Goal: Check status: Check status

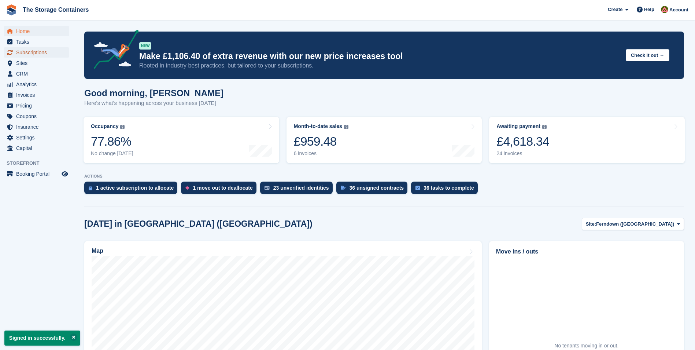
click at [48, 49] on span "Subscriptions" at bounding box center [38, 52] width 44 height 10
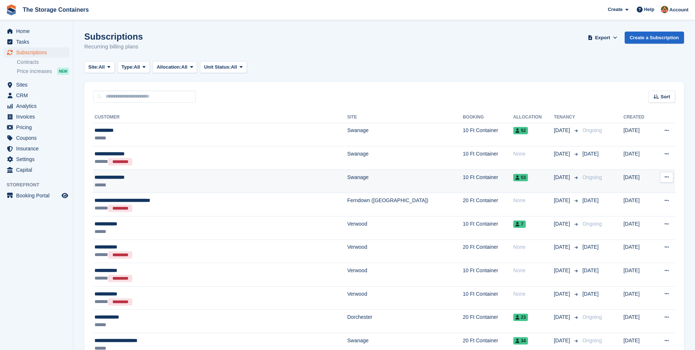
click at [176, 184] on div "******" at bounding box center [183, 185] width 177 height 8
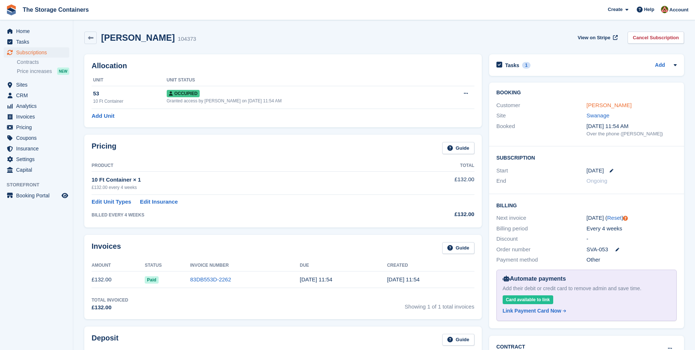
click at [593, 105] on link "Domenico Colombo" at bounding box center [609, 105] width 45 height 6
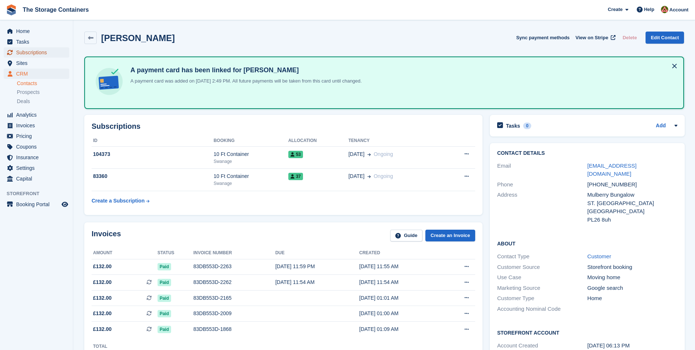
click at [43, 51] on span "Subscriptions" at bounding box center [38, 52] width 44 height 10
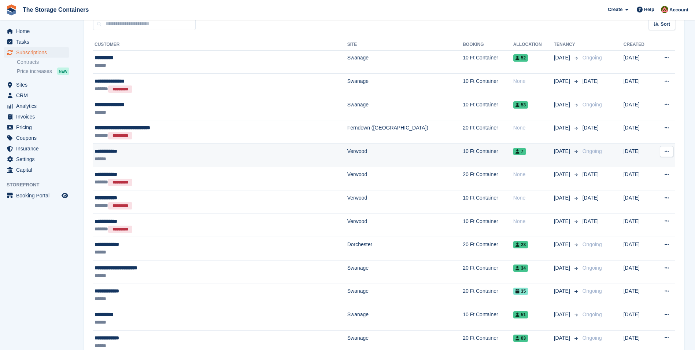
scroll to position [73, 0]
click at [172, 157] on div "******" at bounding box center [183, 158] width 177 height 8
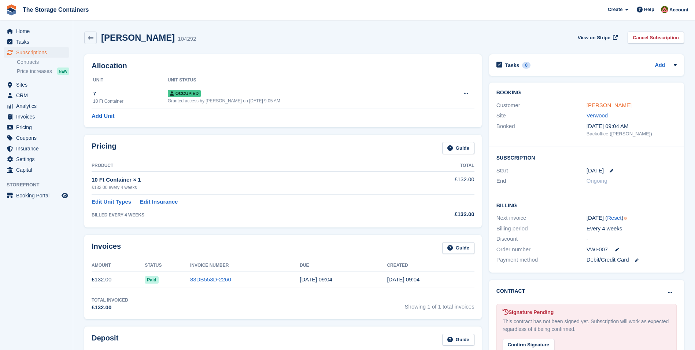
click at [589, 102] on link "Molly Barney" at bounding box center [609, 105] width 45 height 6
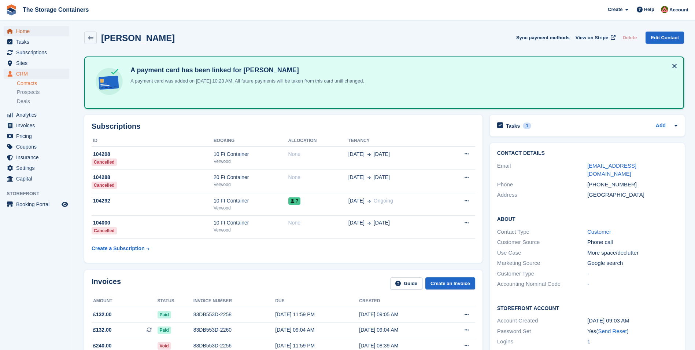
click at [31, 32] on span "Home" at bounding box center [38, 31] width 44 height 10
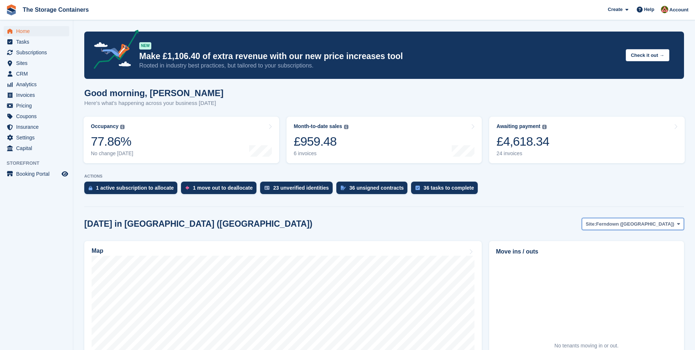
click at [661, 225] on span "Ferndown ([GEOGRAPHIC_DATA])" at bounding box center [635, 223] width 78 height 7
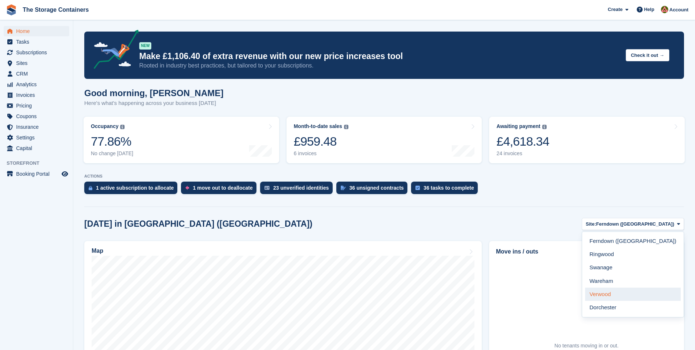
click at [643, 292] on link "Verwood" at bounding box center [633, 293] width 96 height 13
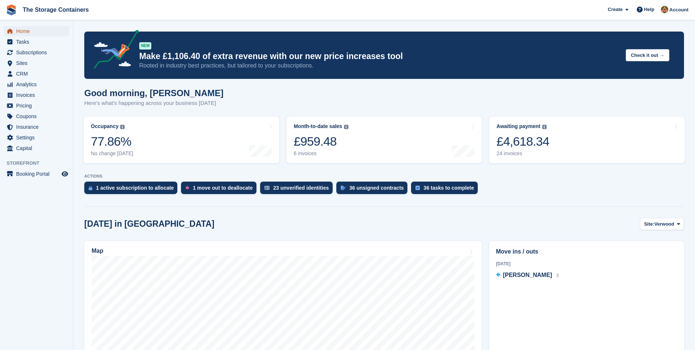
click at [29, 29] on span "Home" at bounding box center [38, 31] width 44 height 10
